Goal: Transaction & Acquisition: Book appointment/travel/reservation

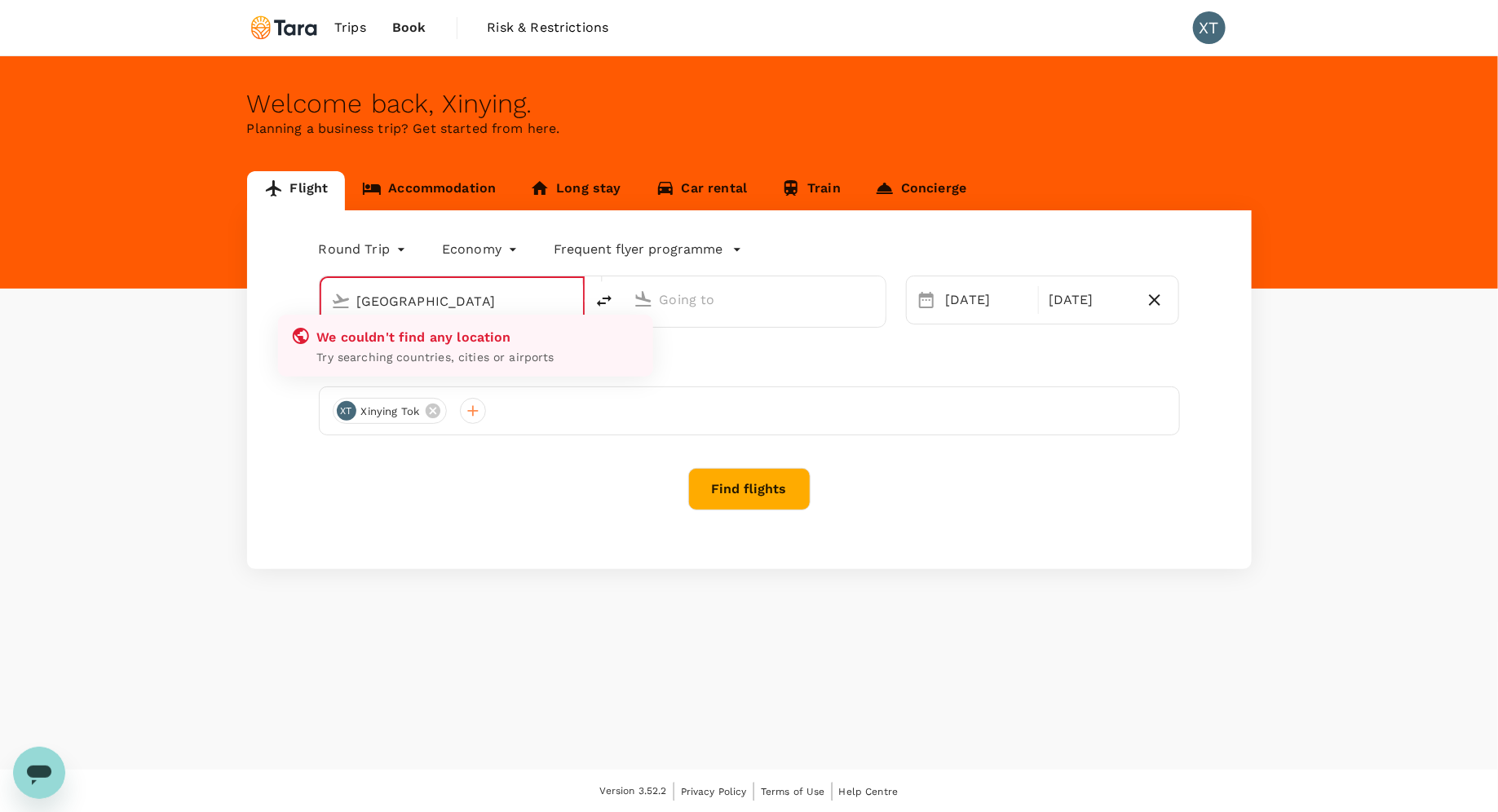
type input "[GEOGRAPHIC_DATA], [GEOGRAPHIC_DATA] (any)"
type input "Suvarnabhumi Intl (BKK)"
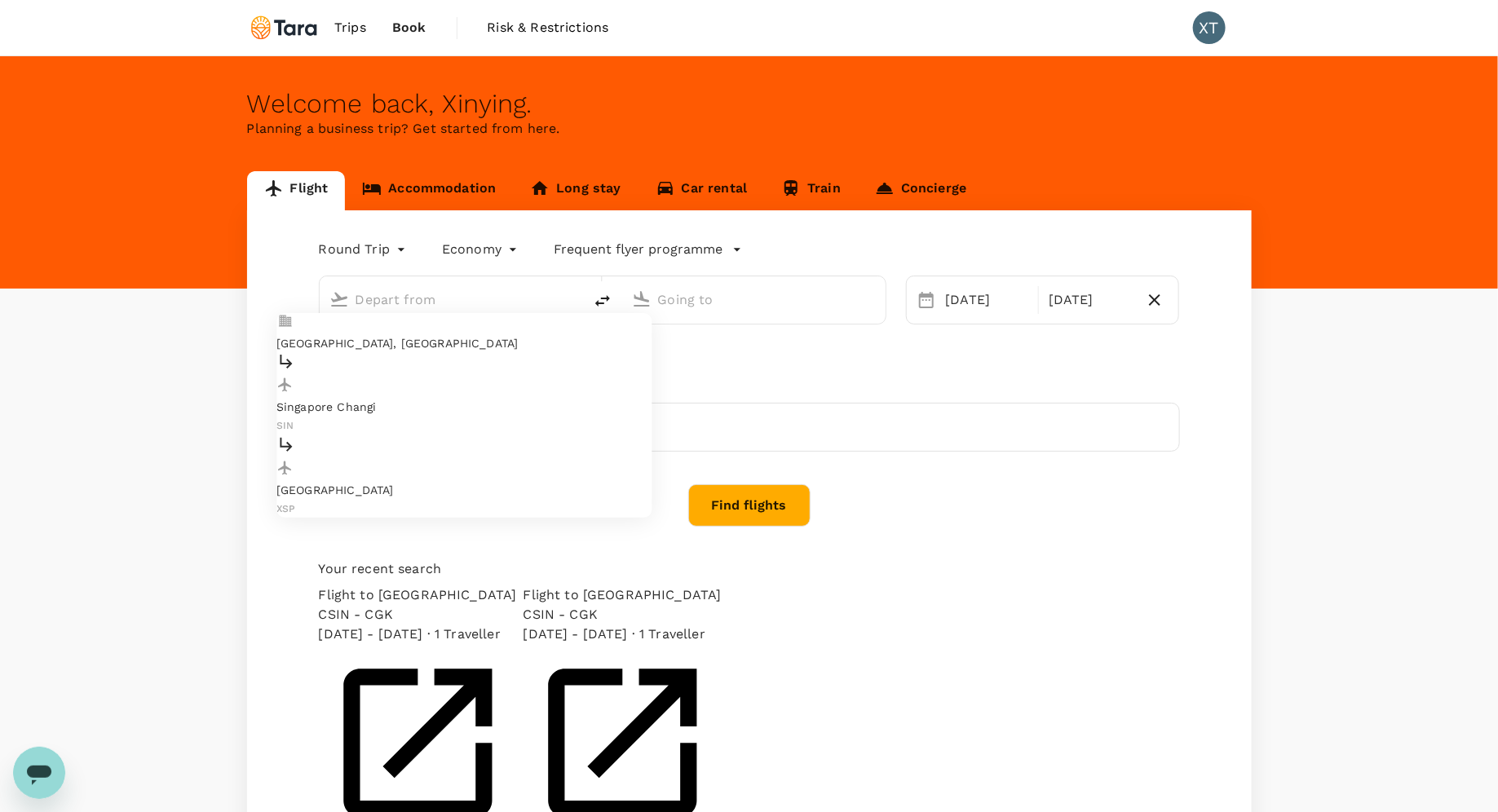
click at [459, 308] on input "text" at bounding box center [451, 298] width 193 height 25
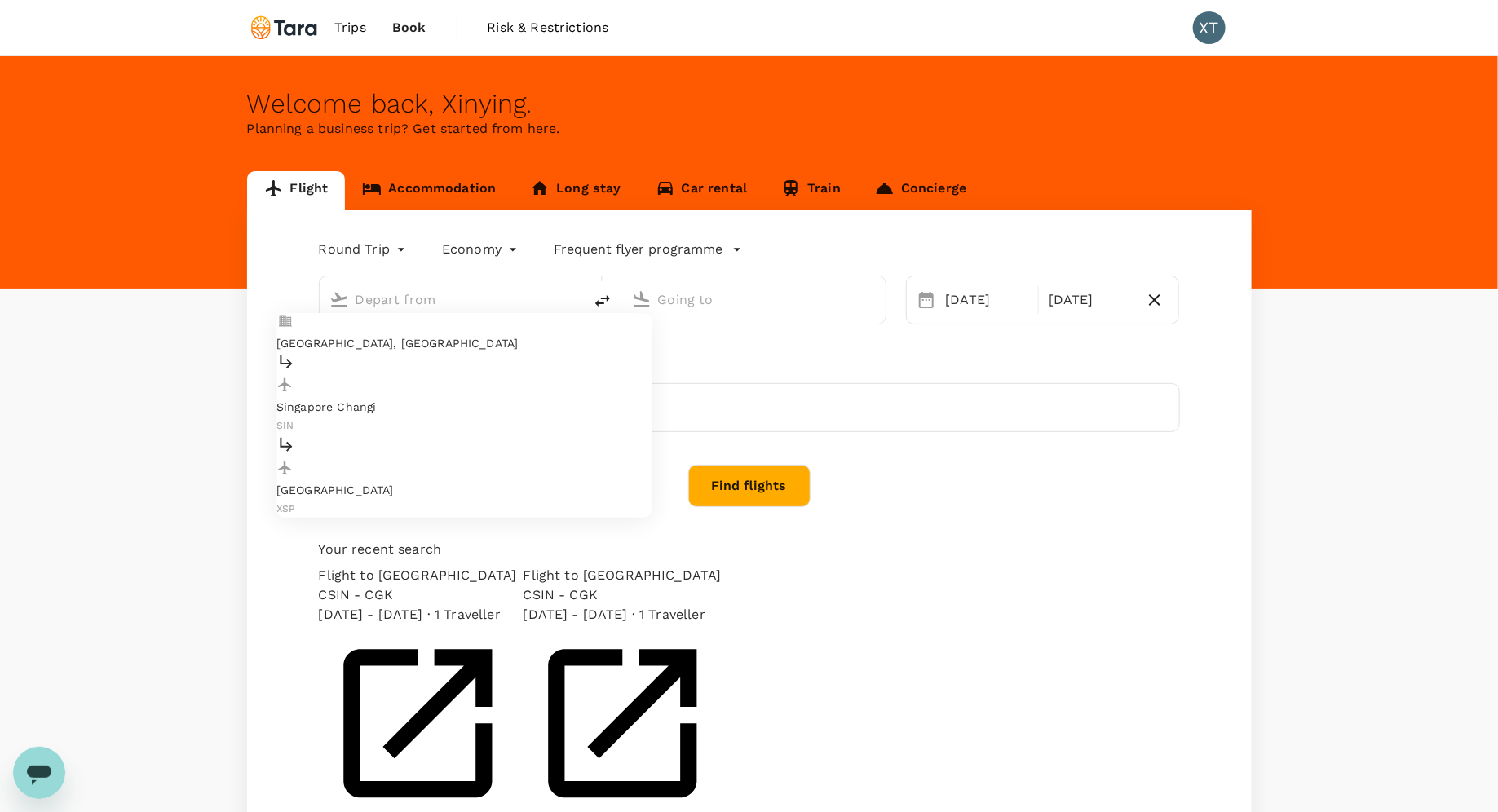
type input "[GEOGRAPHIC_DATA], [GEOGRAPHIC_DATA] (any)"
type input "Suvarnabhumi Intl (BKK)"
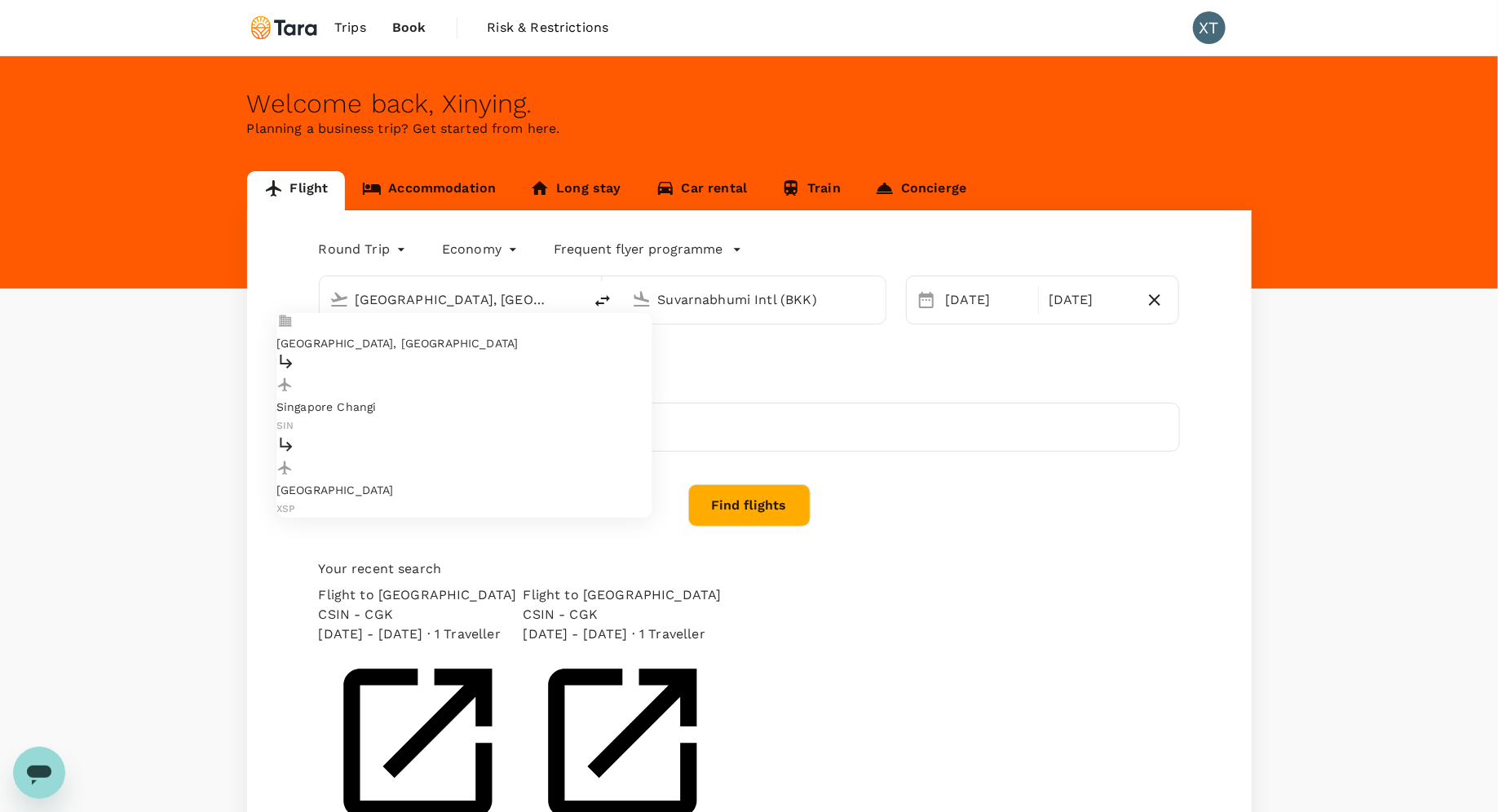
click at [439, 335] on p "[GEOGRAPHIC_DATA], [GEOGRAPHIC_DATA]" at bounding box center [464, 343] width 375 height 16
type input "[GEOGRAPHIC_DATA], [GEOGRAPHIC_DATA] (any)"
click at [720, 302] on input "Suvarnabhumi Intl (BKK)" at bounding box center [754, 298] width 193 height 25
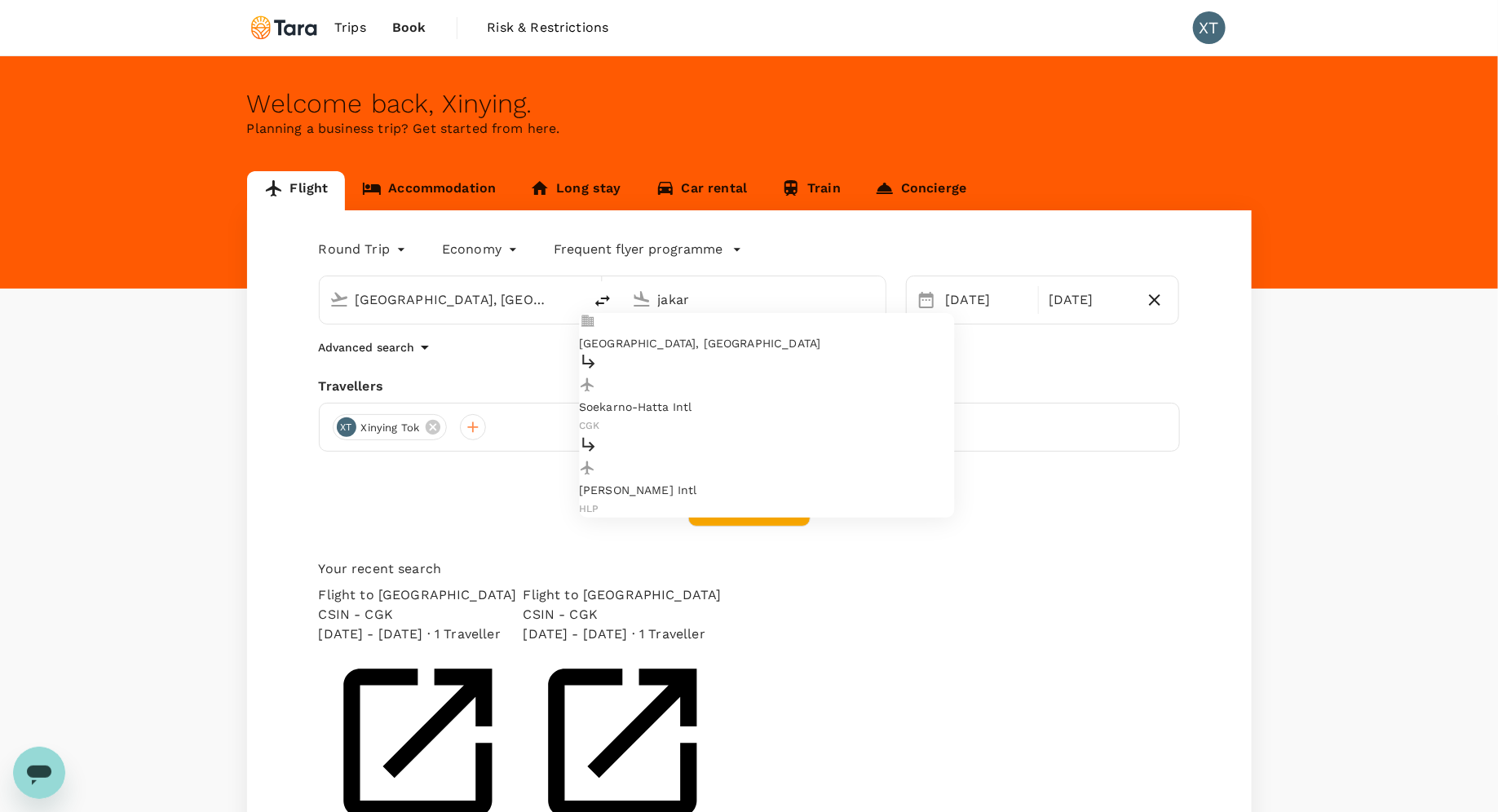
click at [721, 335] on p "[GEOGRAPHIC_DATA], [GEOGRAPHIC_DATA]" at bounding box center [766, 343] width 375 height 16
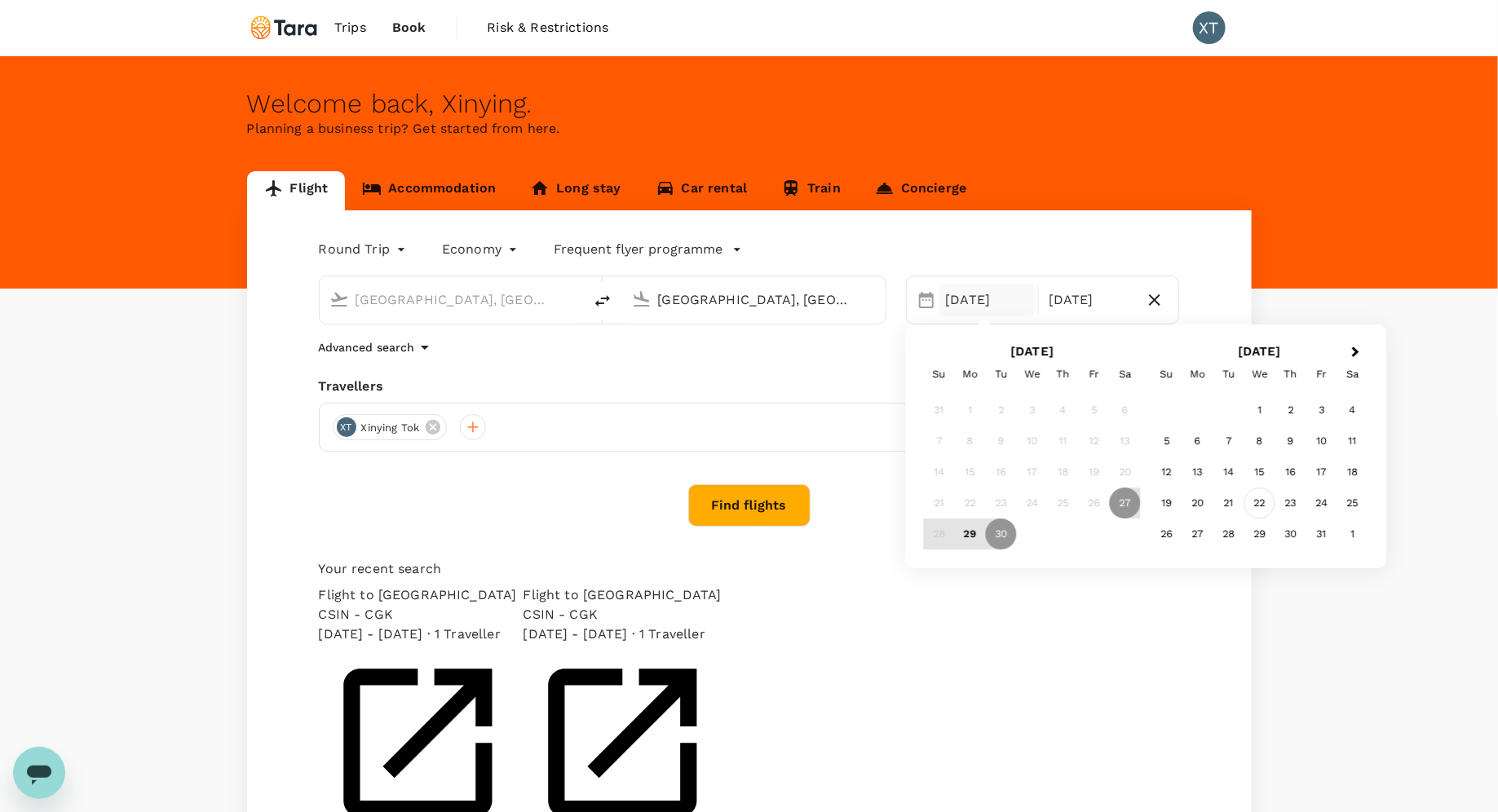
type input "[GEOGRAPHIC_DATA], [GEOGRAPHIC_DATA] (any)"
click at [1256, 506] on div "22" at bounding box center [1259, 503] width 31 height 31
click at [1063, 536] on div "30" at bounding box center [1062, 534] width 31 height 31
click at [723, 509] on button "Find flights" at bounding box center [749, 505] width 122 height 43
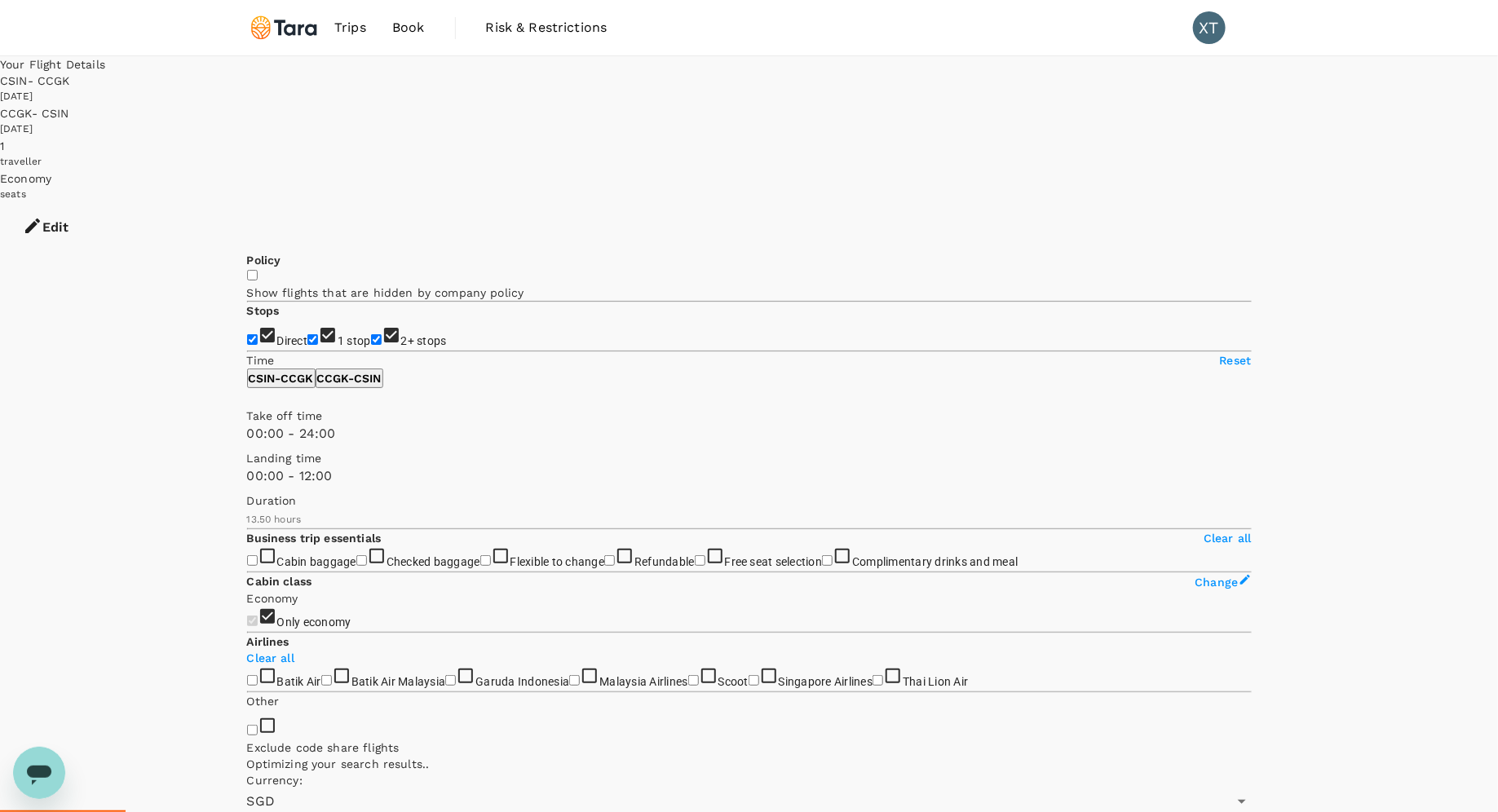
type input "660"
drag, startPoint x: 500, startPoint y: 546, endPoint x: 363, endPoint y: 551, distance: 137.1
click at [247, 486] on span at bounding box center [247, 486] width 0 height 0
click at [382, 387] on p "CCGK - CSIN" at bounding box center [349, 378] width 64 height 16
type input "1050"
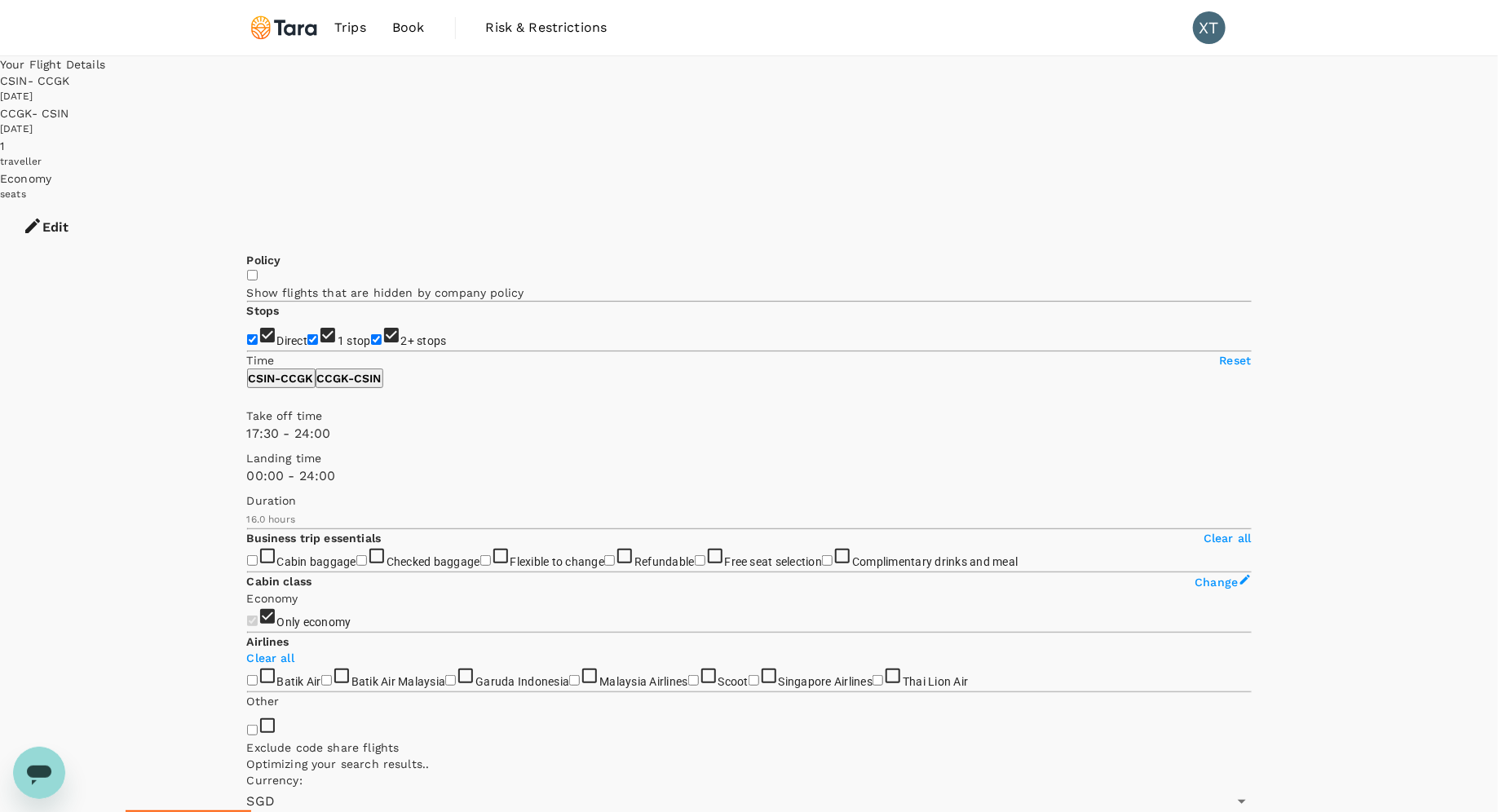
drag, startPoint x: 249, startPoint y: 484, endPoint x: 428, endPoint y: 487, distance: 179.0
click at [247, 443] on span at bounding box center [247, 443] width 0 height 0
click at [308, 334] on input "1 stop" at bounding box center [312, 339] width 11 height 11
checkbox input "false"
click at [371, 334] on input "2+ stops" at bounding box center [376, 339] width 11 height 11
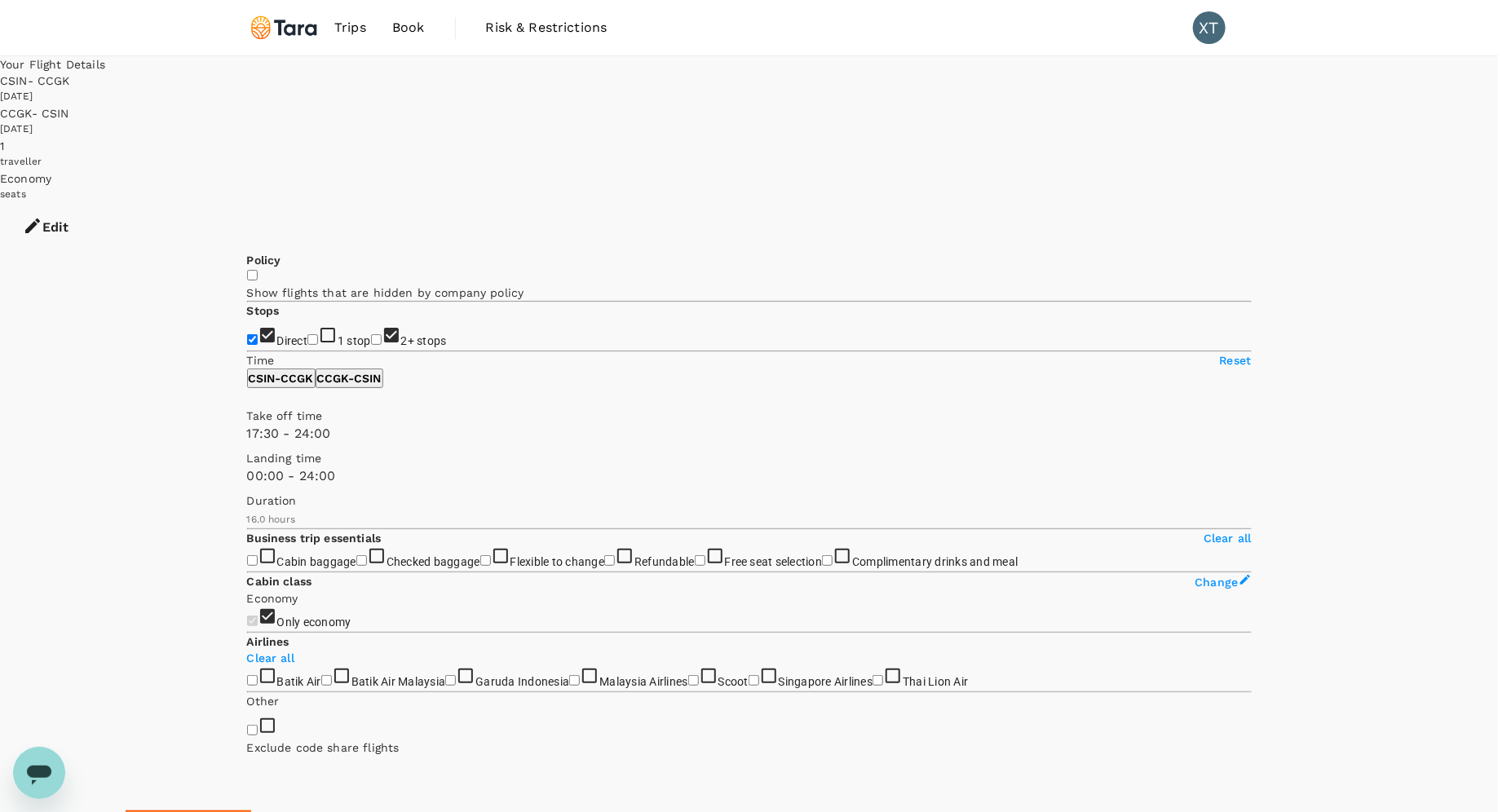
checkbox input "false"
click at [294, 387] on p "CSIN - CCGK" at bounding box center [282, 378] width 65 height 16
